Goal: Information Seeking & Learning: Learn about a topic

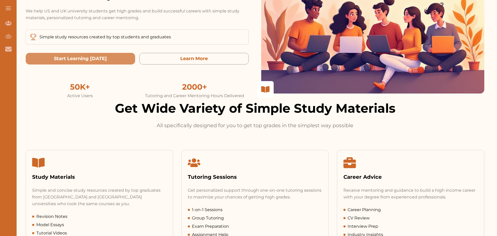
scroll to position [26, 0]
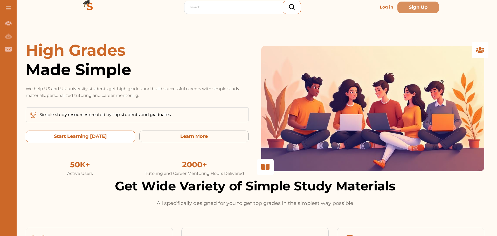
click at [95, 140] on today "Start Learning Today" at bounding box center [80, 137] width 109 height 12
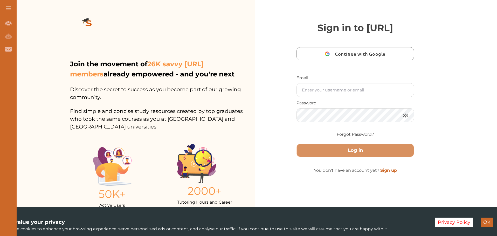
click at [486, 222] on button "OK" at bounding box center [486, 223] width 12 height 10
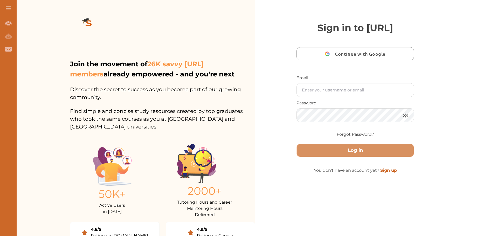
click at [347, 60] on span "Continue with Google" at bounding box center [361, 54] width 53 height 12
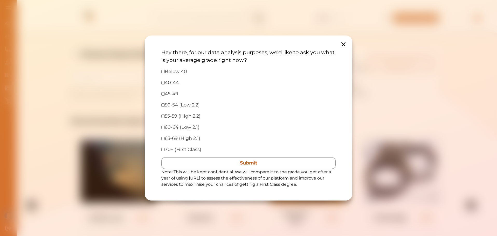
click at [162, 74] on div "Below 40" at bounding box center [248, 71] width 174 height 7
click at [163, 71] on input "checkbox" at bounding box center [162, 71] width 3 height 3
checkbox input "true"
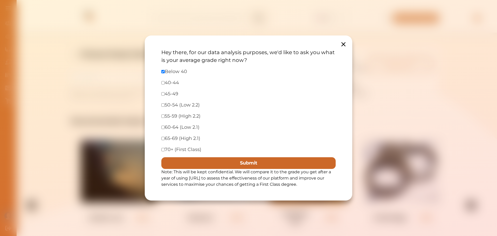
click at [266, 161] on button "Submit" at bounding box center [248, 163] width 174 height 12
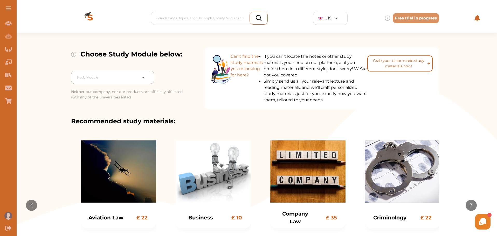
click at [141, 78] on div at bounding box center [147, 77] width 14 height 5
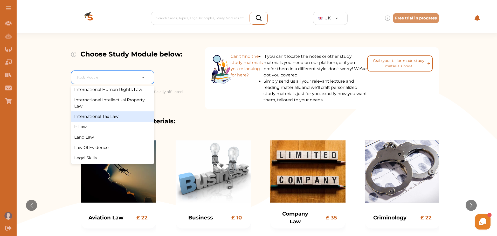
scroll to position [207, 0]
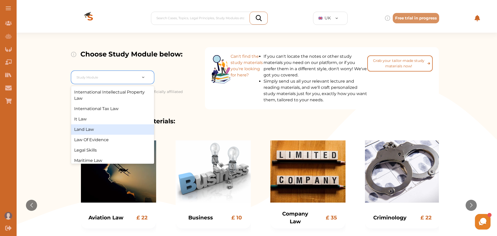
click at [100, 135] on div "Land Law" at bounding box center [112, 129] width 83 height 10
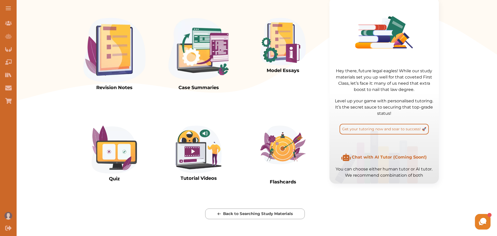
scroll to position [156, 0]
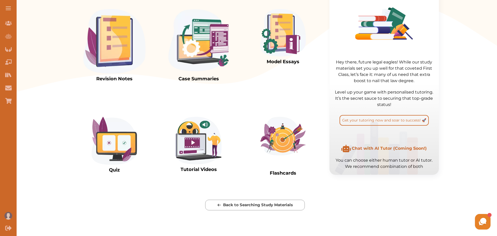
click at [272, 57] on img at bounding box center [283, 32] width 46 height 47
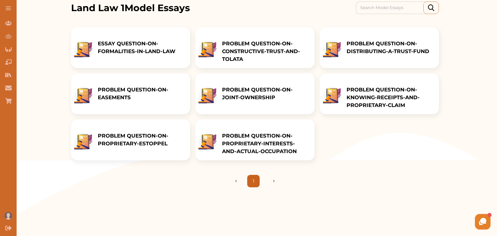
scroll to position [78, 0]
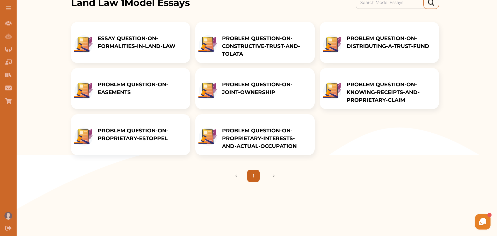
click at [230, 48] on p "PROBLEM QUESTION-ON-CONSTRUCTIVE-TRUST-AND-TOLATA" at bounding box center [265, 45] width 87 height 23
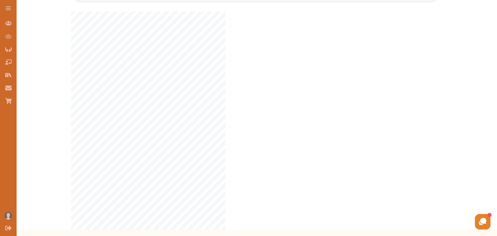
scroll to position [78, 0]
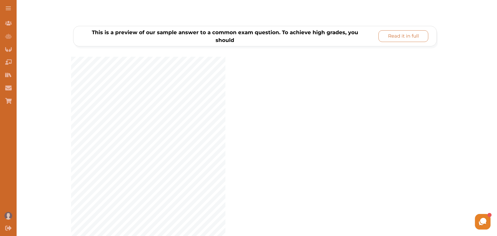
click at [391, 38] on p "Read it in full" at bounding box center [403, 36] width 31 height 7
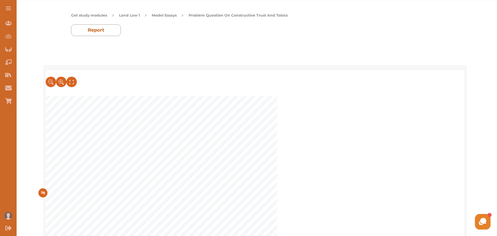
scroll to position [0, 0]
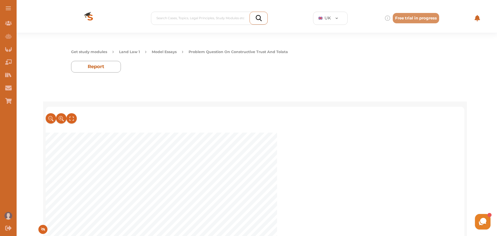
click at [138, 52] on button "Land Law 1" at bounding box center [129, 51] width 21 height 5
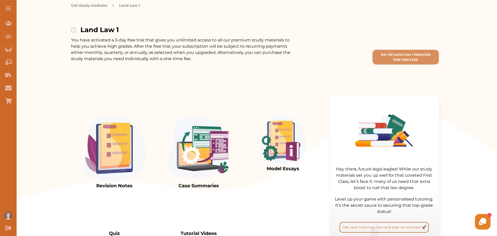
scroll to position [78, 0]
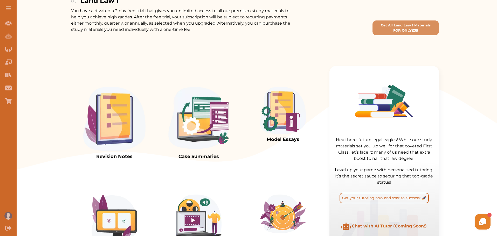
click at [210, 137] on img at bounding box center [198, 119] width 62 height 65
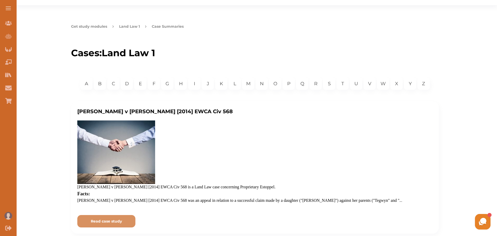
scroll to position [26, 0]
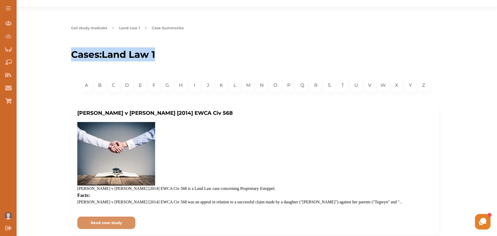
drag, startPoint x: 496, startPoint y: 24, endPoint x: 497, endPoint y: 56, distance: 32.1
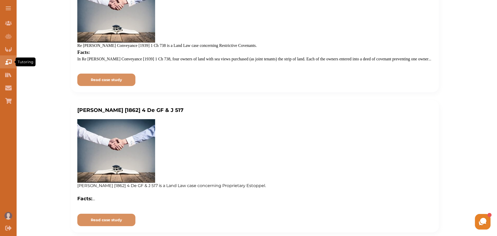
click at [9, 60] on icon "Tutoring" at bounding box center [8, 61] width 6 height 5
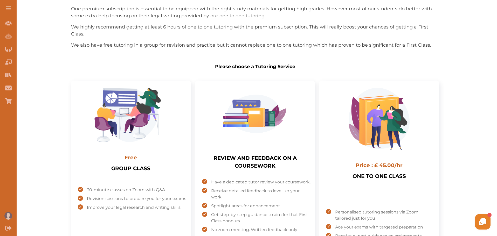
scroll to position [102, 0]
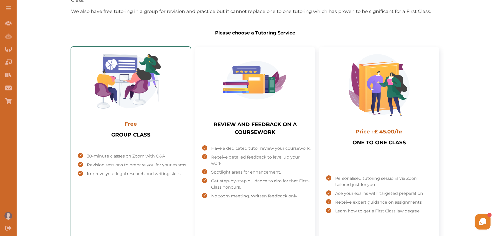
click at [165, 87] on img "Select package: GROUP CLASS" at bounding box center [130, 81] width 89 height 54
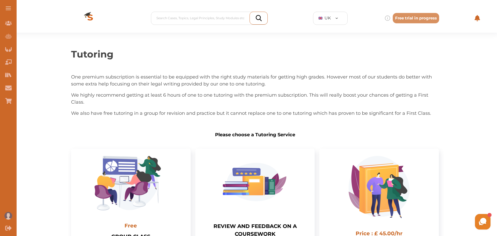
click at [482, 227] on picture at bounding box center [483, 222] width 16 height 16
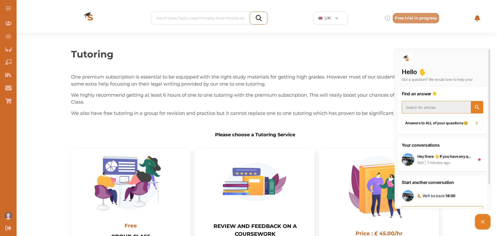
click at [424, 107] on input "text" at bounding box center [435, 107] width 69 height 12
type input "d"
type input "is there an app?"
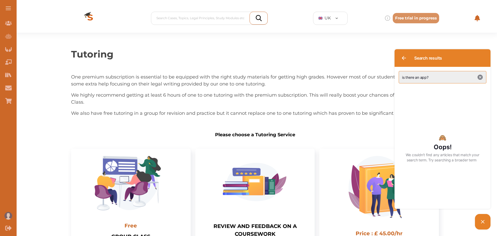
drag, startPoint x: 475, startPoint y: 77, endPoint x: 478, endPoint y: 79, distance: 3.3
click at [476, 78] on input "is there an app?" at bounding box center [442, 77] width 88 height 12
click at [478, 79] on icon "button" at bounding box center [479, 77] width 5 height 5
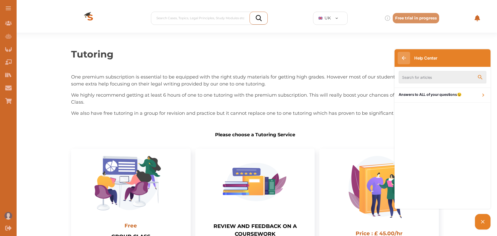
click at [405, 57] on icon "button" at bounding box center [403, 58] width 4 height 4
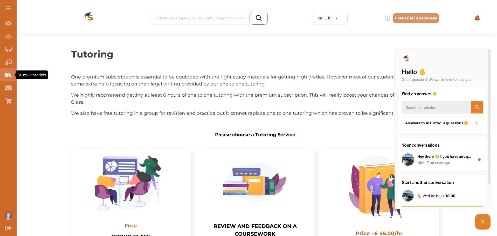
click at [7, 76] on icon "Study Materials" at bounding box center [7, 75] width 1 height 4
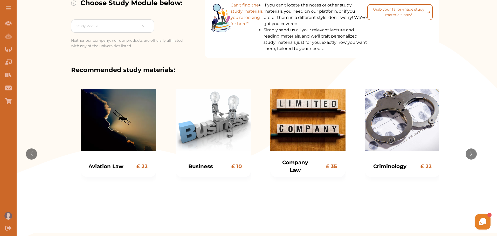
scroll to position [52, 0]
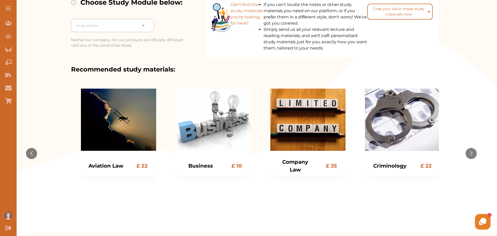
click at [137, 25] on div "Study Module" at bounding box center [107, 25] width 66 height 9
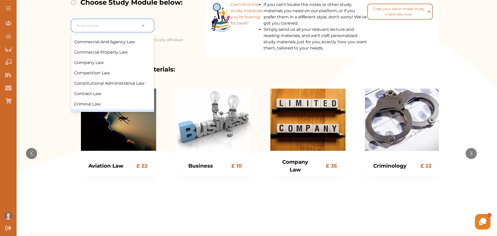
scroll to position [3, 0]
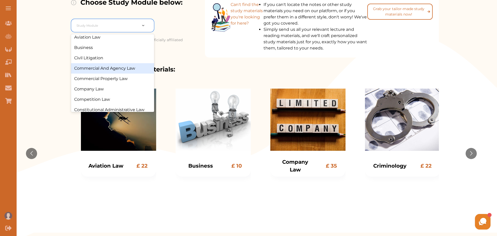
click at [122, 69] on div "Commercial And Agency Law" at bounding box center [112, 68] width 83 height 10
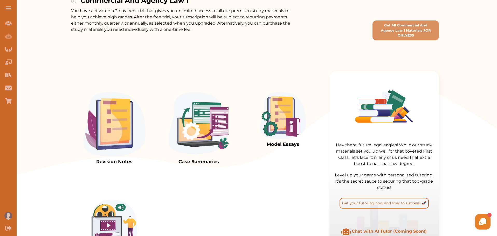
scroll to position [104, 0]
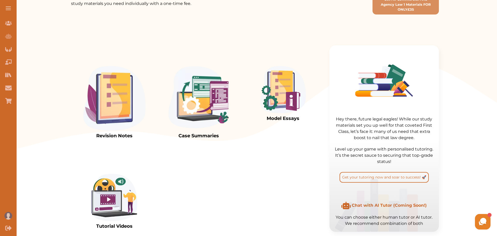
click at [111, 114] on img at bounding box center [114, 98] width 62 height 65
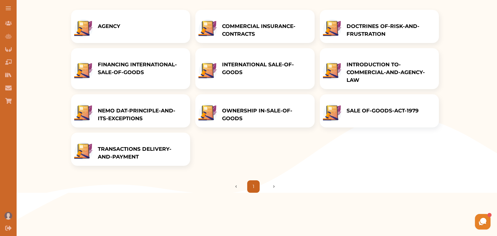
scroll to position [78, 0]
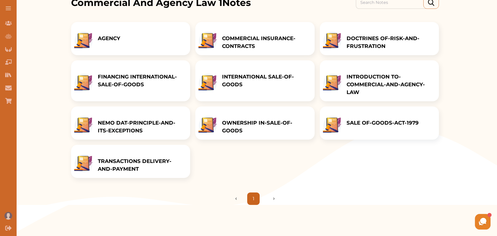
click at [349, 127] on p "SALE OF-GOODS-ACT-1979" at bounding box center [382, 123] width 72 height 8
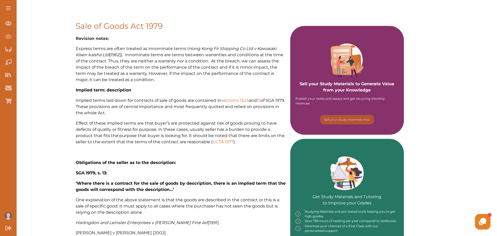
scroll to position [26, 0]
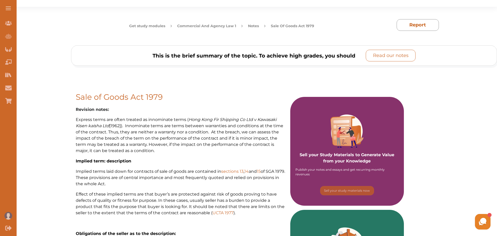
click at [373, 55] on p "Read our notes" at bounding box center [391, 55] width 36 height 7
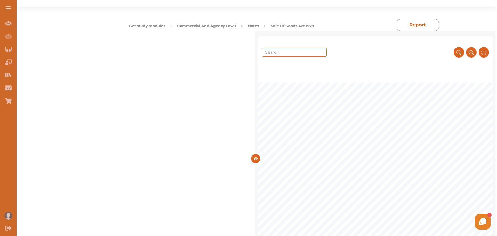
click at [301, 177] on div "1 Sale of Goods Act 1979 Sale of Goods Act 1979: Express and Implied Terms Expr…" at bounding box center [375, 237] width 236 height 308
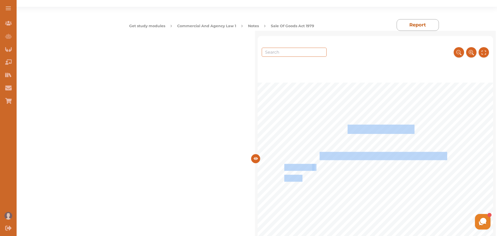
click at [315, 183] on div "1 Sale of Goods Act 1979 Sale of Goods Act 1979: Express and Implied Terms Expr…" at bounding box center [375, 237] width 236 height 308
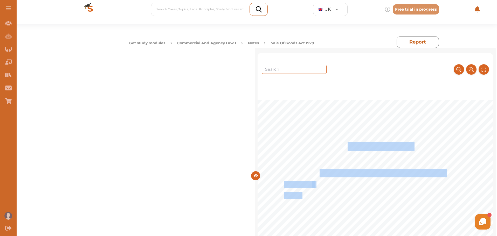
scroll to position [0, 0]
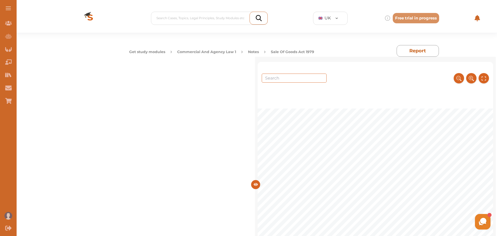
drag, startPoint x: 493, startPoint y: 67, endPoint x: 493, endPoint y: 76, distance: 9.6
click at [493, 76] on div "1 Sale of Goods Act 1979 Sale of Goods Act 1979: Express and Implied Terms Expr…" at bounding box center [375, 180] width 241 height 246
drag, startPoint x: 491, startPoint y: 66, endPoint x: 491, endPoint y: 81, distance: 15.6
click at [491, 81] on div at bounding box center [375, 75] width 236 height 26
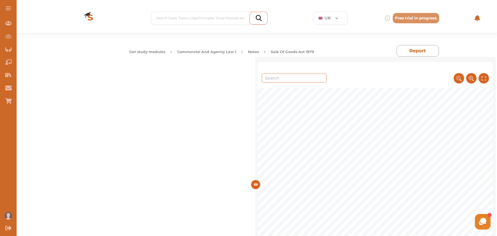
click at [254, 183] on icon at bounding box center [255, 184] width 4 height 4
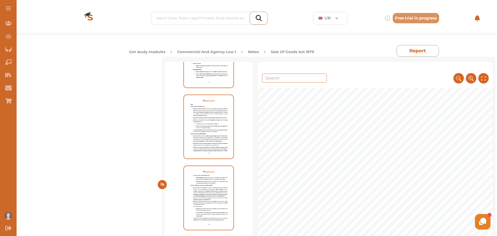
scroll to position [990, 0]
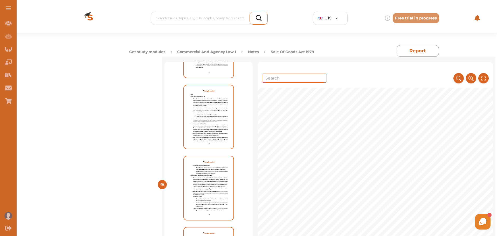
click at [206, 194] on img at bounding box center [209, 187] width 48 height 61
drag, startPoint x: 491, startPoint y: 66, endPoint x: 491, endPoint y: 73, distance: 6.7
click at [491, 73] on div at bounding box center [375, 75] width 235 height 26
click at [490, 93] on div "1 Sale of Goods Act 1979 Sale of Goods Act 1979: Express and Implied Terms Expr…" at bounding box center [375, 180] width 235 height 236
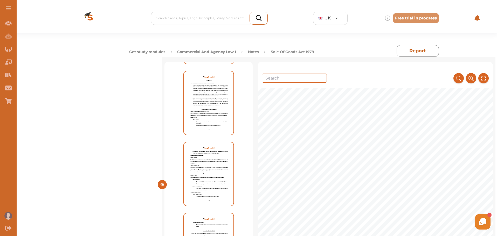
scroll to position [1197, 0]
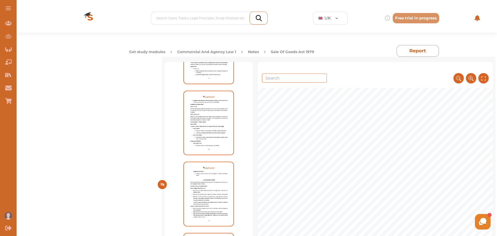
click at [214, 173] on img at bounding box center [209, 193] width 48 height 61
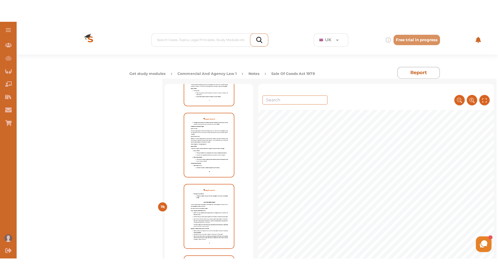
scroll to position [622, 0]
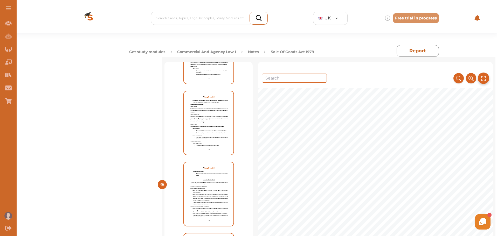
click at [478, 82] on button at bounding box center [482, 78] width 11 height 11
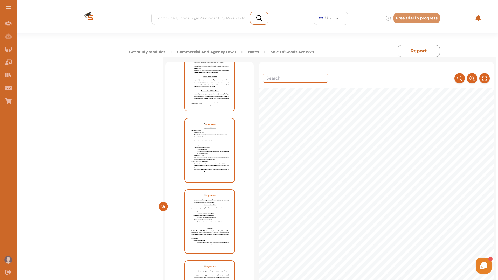
scroll to position [1690, 0]
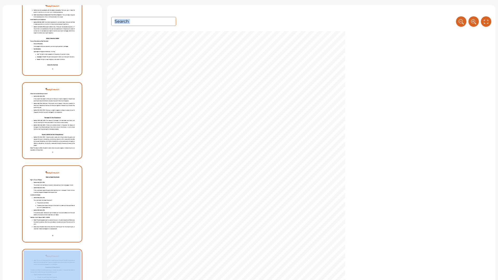
click at [117, 32] on div "Table of Contents 1 Sale of Goods Act 1979 Sale of Goods Act 1979: Express and …" at bounding box center [249, 140] width 498 height 280
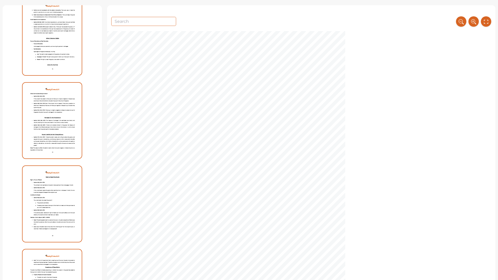
click at [473, 168] on div "3 Key Questions: 1. What constitutes a sale by description? Most contracts for …" at bounding box center [301, 200] width 388 height 308
click at [241, 147] on span "Express terms are explicitly stated within a contract. They outline the agreed …" at bounding box center [302, 146] width 185 height 5
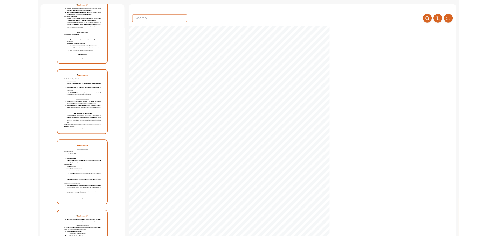
scroll to position [7128, 0]
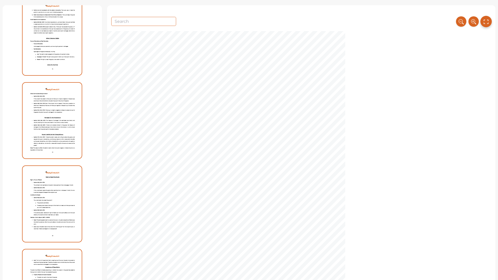
click at [483, 25] on icon at bounding box center [486, 21] width 6 height 9
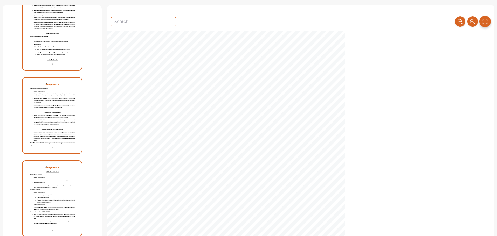
scroll to position [1541, 0]
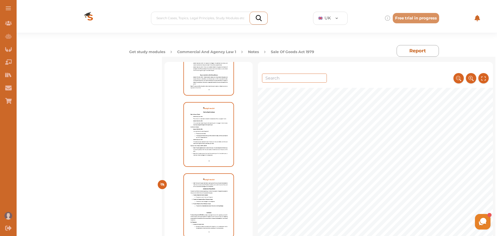
click at [249, 51] on button "Notes" at bounding box center [253, 51] width 11 height 5
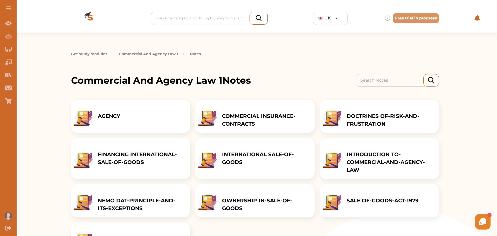
click at [156, 129] on div "AGENCY" at bounding box center [130, 116] width 119 height 33
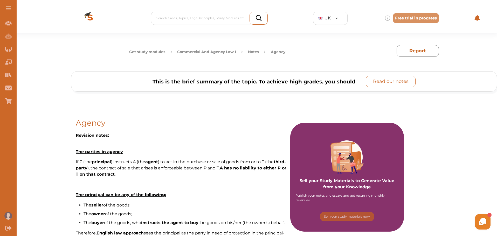
click at [385, 79] on p "Read our notes" at bounding box center [391, 81] width 36 height 7
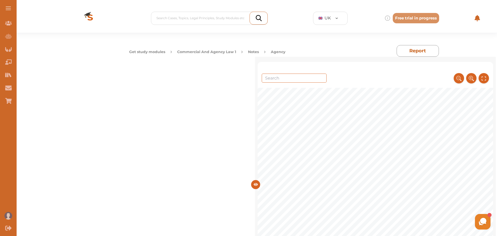
scroll to position [2851, 0]
click at [212, 50] on button "Commercial And Agency Law 1" at bounding box center [206, 51] width 59 height 5
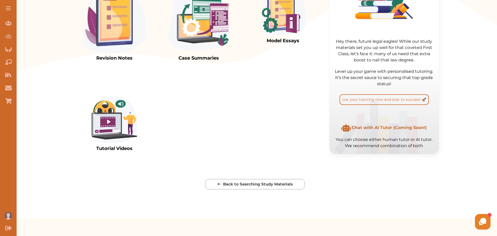
click at [131, 144] on img at bounding box center [114, 119] width 46 height 47
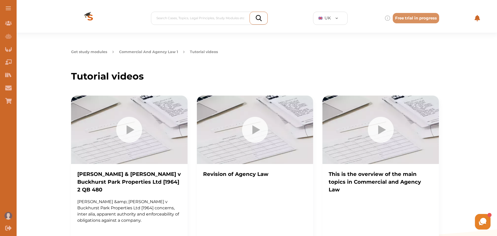
click at [152, 53] on button "Commercial And Agency Law 1" at bounding box center [148, 51] width 59 height 5
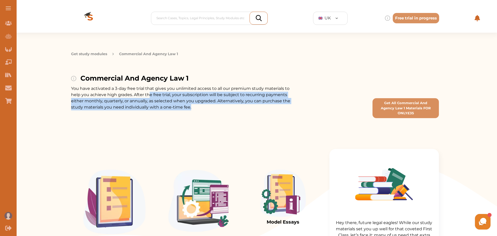
drag, startPoint x: 151, startPoint y: 94, endPoint x: 219, endPoint y: 107, distance: 69.1
click at [219, 107] on p "You have activated a 3-day free trial that gives you unlimited access to all ou…" at bounding box center [181, 98] width 220 height 25
click at [210, 120] on div "Commercial And Agency Law 1 You have activated a 3-day free trial that gives yo…" at bounding box center [181, 100] width 220 height 55
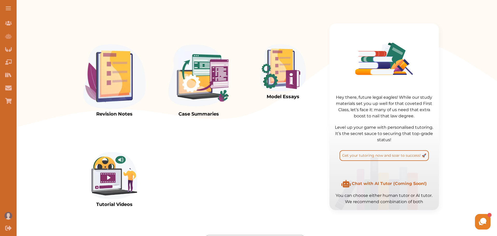
scroll to position [130, 0]
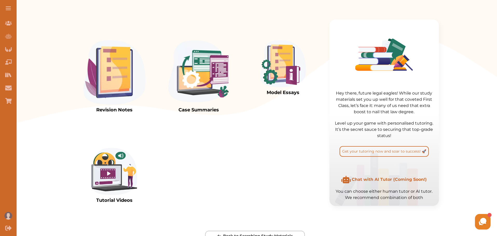
click at [288, 88] on img at bounding box center [283, 63] width 46 height 47
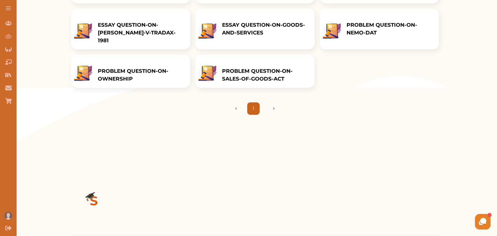
click at [392, 34] on p "PROBLEM QUESTION-ON-NEMO-DAT" at bounding box center [389, 29] width 87 height 16
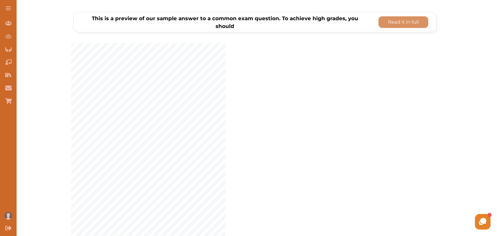
scroll to position [52, 0]
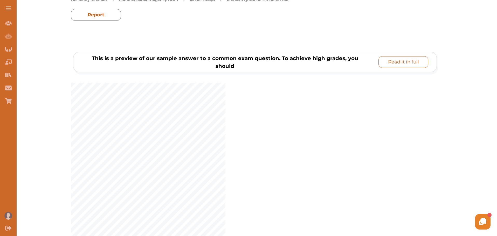
click at [393, 61] on p "Read it in full" at bounding box center [403, 62] width 31 height 7
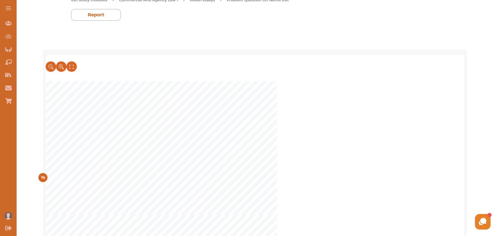
scroll to position [789, 0]
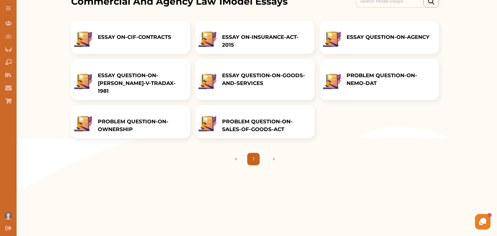
scroll to position [78, 0]
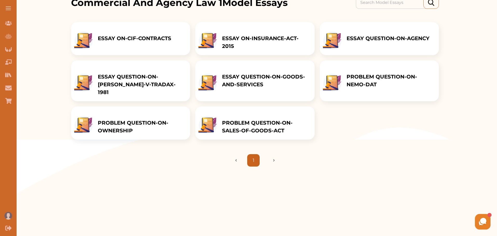
click at [165, 42] on p "ESSAY ON-CIF-CONTRACTS" at bounding box center [134, 38] width 73 height 8
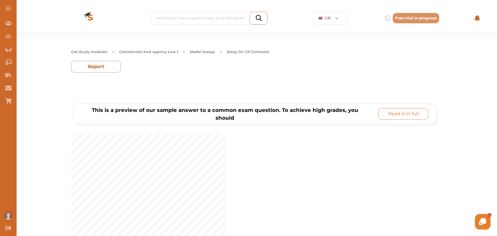
click at [378, 116] on button "Read it in full" at bounding box center [403, 114] width 50 height 12
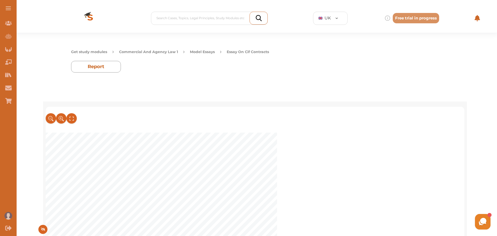
scroll to position [778, 0]
click at [44, 232] on button at bounding box center [42, 229] width 9 height 9
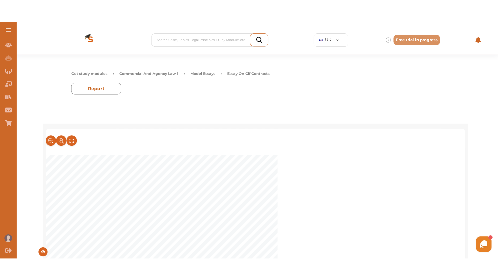
scroll to position [700, 0]
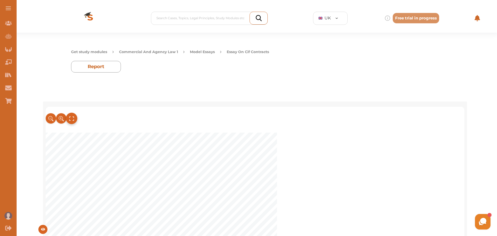
click at [72, 120] on icon at bounding box center [72, 119] width 6 height 9
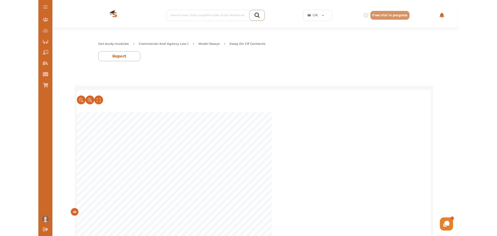
scroll to position [1383, 0]
